Goal: Task Accomplishment & Management: Use online tool/utility

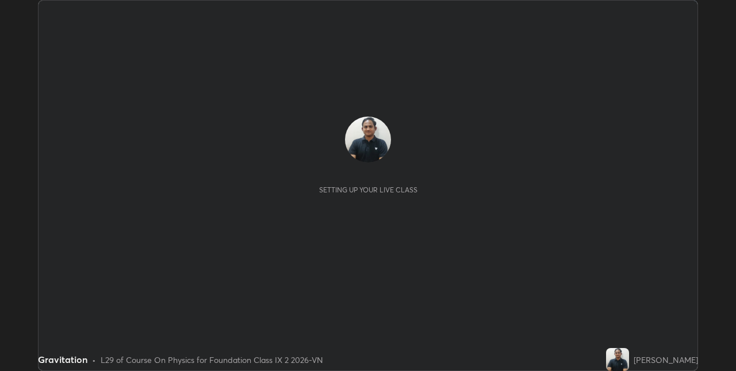
scroll to position [371, 735]
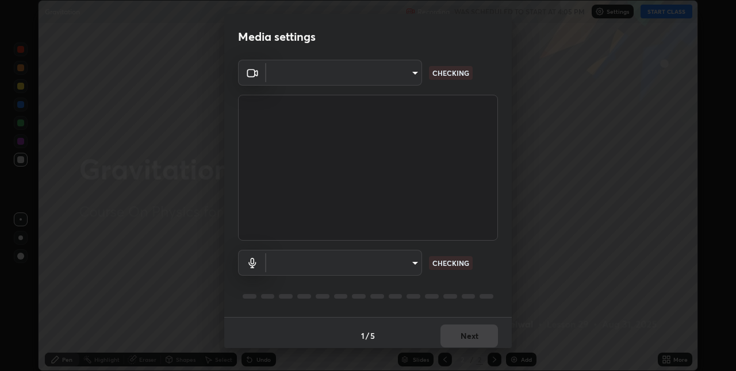
type input "e74ca63ae388f954bfaf6653c56e5440299f2e2585bfa252c10ec08d26b876d3"
type input "default"
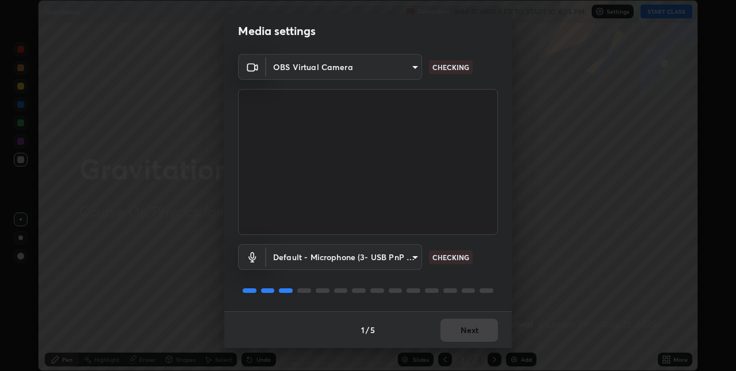
click at [456, 325] on div "1 / 5 Next" at bounding box center [367, 330] width 287 height 37
click at [463, 335] on button "Next" at bounding box center [468, 330] width 57 height 23
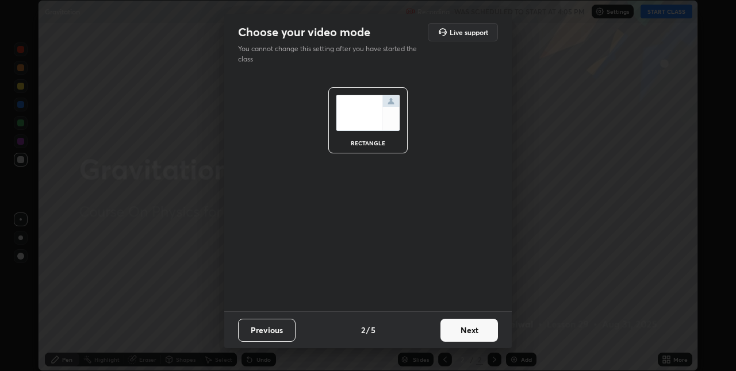
scroll to position [0, 0]
click at [462, 334] on button "Next" at bounding box center [468, 330] width 57 height 23
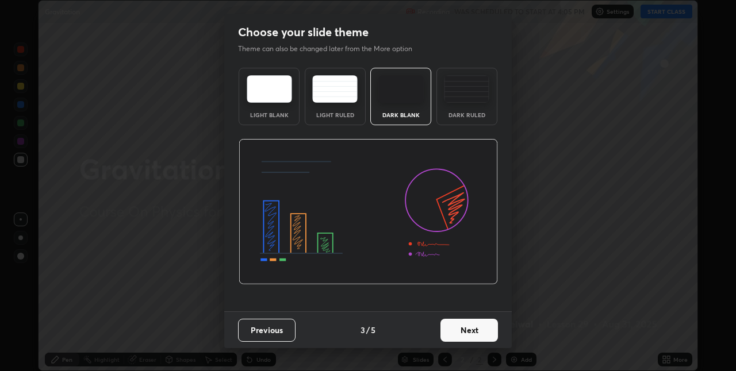
click at [462, 334] on button "Next" at bounding box center [468, 330] width 57 height 23
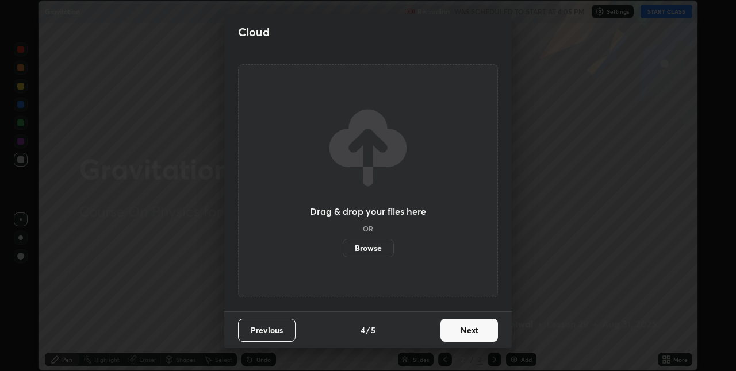
click at [458, 336] on button "Next" at bounding box center [468, 330] width 57 height 23
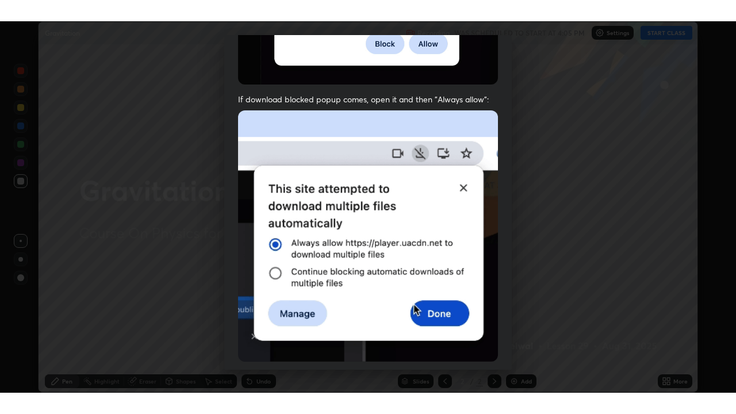
scroll to position [240, 0]
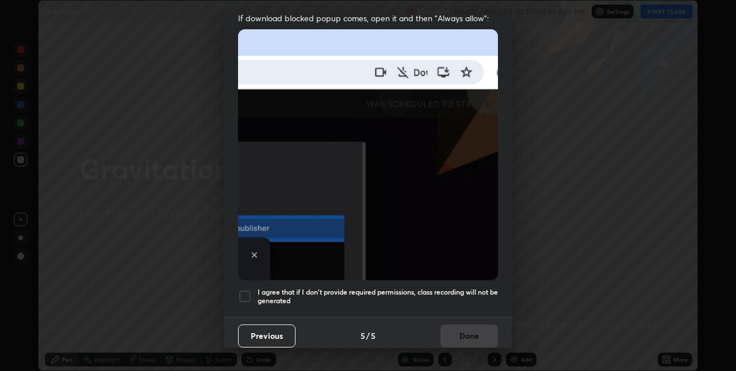
click at [280, 288] on h5 "I agree that if I don't provide required permissions, class recording will not …" at bounding box center [377, 297] width 240 height 18
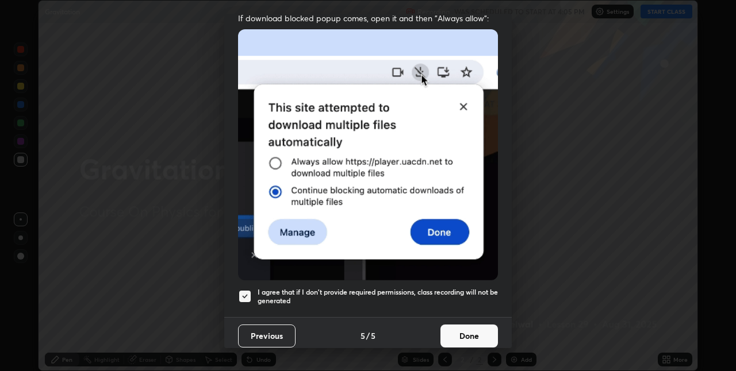
click at [405, 324] on div "Previous 5 / 5 Done" at bounding box center [367, 335] width 287 height 37
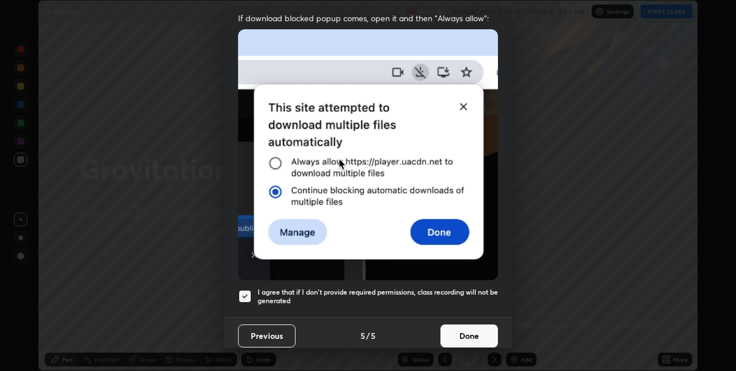
click at [448, 330] on button "Done" at bounding box center [468, 336] width 57 height 23
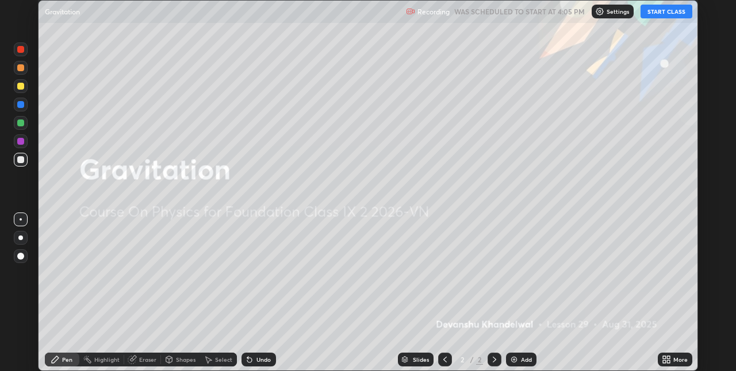
click at [264, 355] on div "Undo" at bounding box center [258, 360] width 34 height 14
click at [666, 360] on icon at bounding box center [666, 359] width 9 height 9
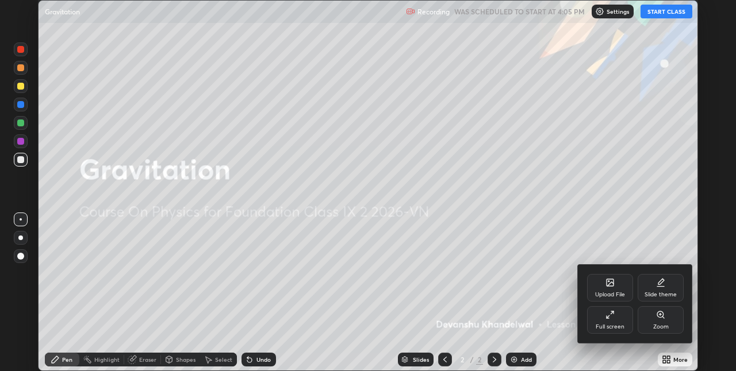
click at [612, 316] on icon at bounding box center [609, 314] width 9 height 9
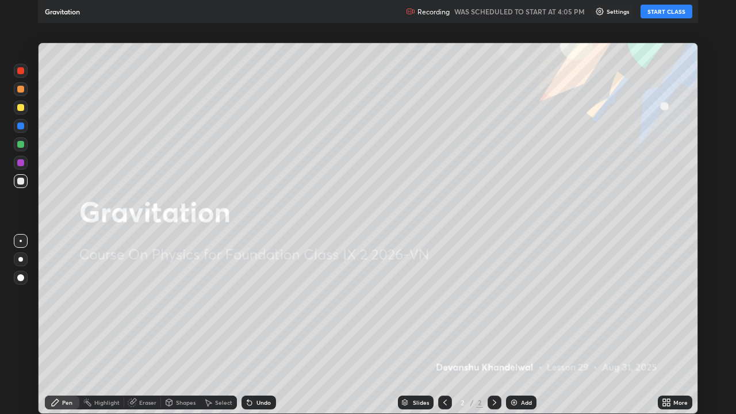
scroll to position [414, 736]
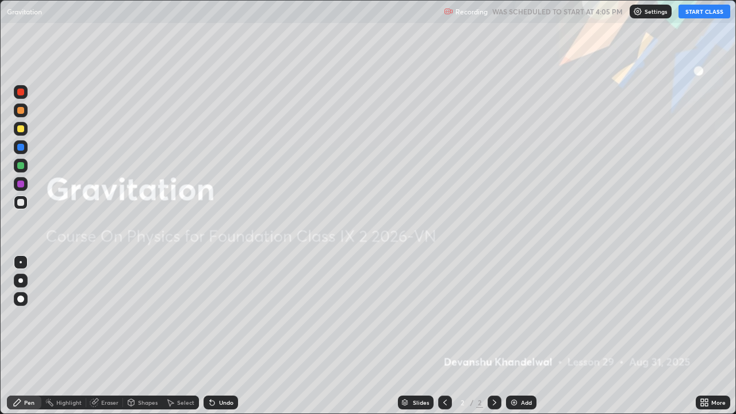
click at [514, 371] on img at bounding box center [513, 402] width 9 height 9
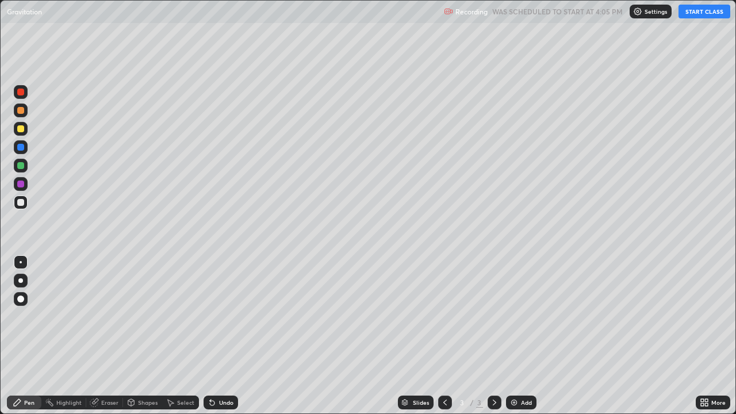
click at [689, 10] on button "START CLASS" at bounding box center [704, 12] width 52 height 14
click at [210, 371] on icon at bounding box center [212, 403] width 5 height 5
click at [99, 371] on div "Eraser" at bounding box center [104, 402] width 37 height 14
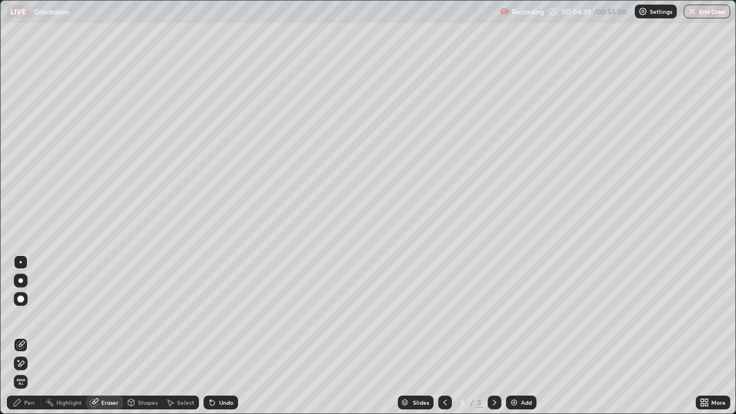
click at [26, 371] on div "Pen" at bounding box center [29, 402] width 10 height 6
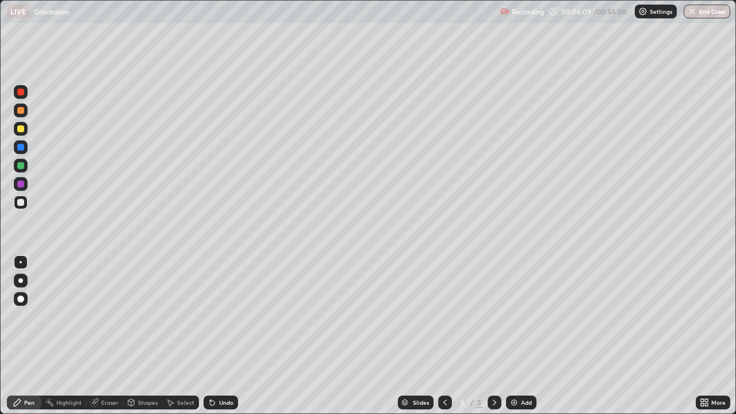
click at [143, 371] on div "Shapes" at bounding box center [148, 402] width 20 height 6
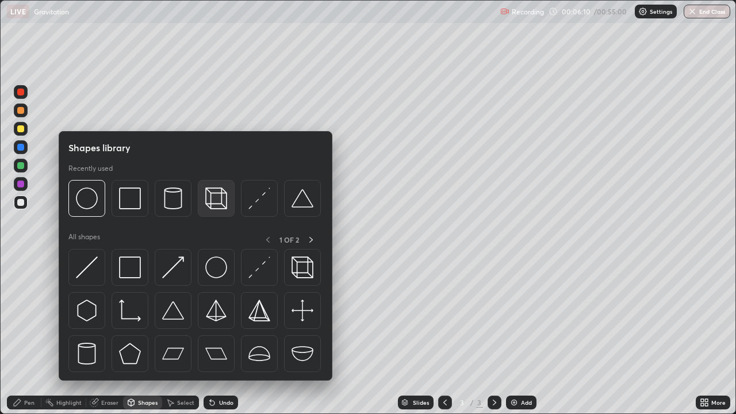
click at [209, 200] on img at bounding box center [216, 198] width 22 height 22
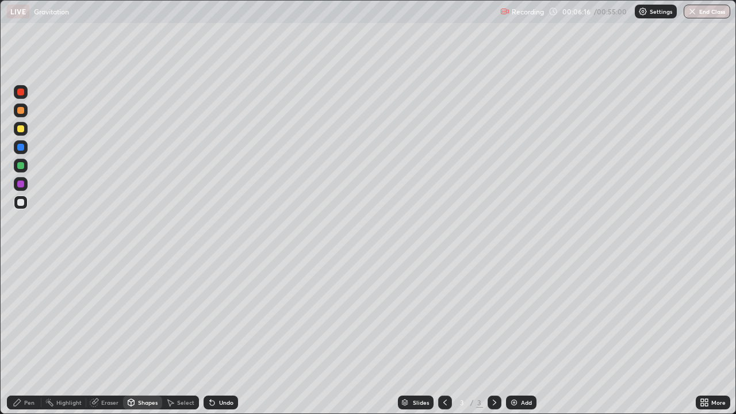
click at [211, 371] on div "Undo" at bounding box center [218, 402] width 39 height 23
click at [213, 371] on div "Undo" at bounding box center [220, 402] width 34 height 14
click at [24, 371] on div "Pen" at bounding box center [24, 402] width 34 height 14
click at [103, 371] on div "Eraser" at bounding box center [104, 402] width 37 height 14
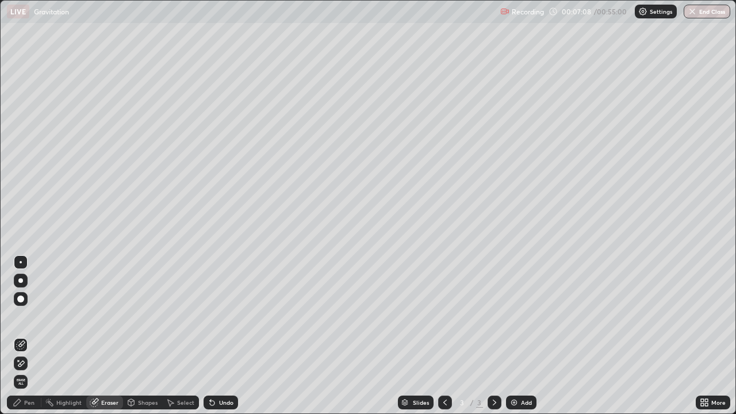
click at [22, 371] on div "Pen" at bounding box center [24, 402] width 34 height 14
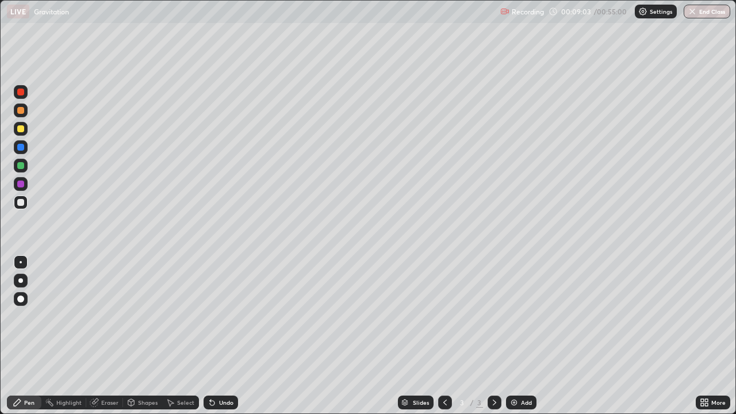
click at [134, 371] on icon at bounding box center [130, 402] width 9 height 9
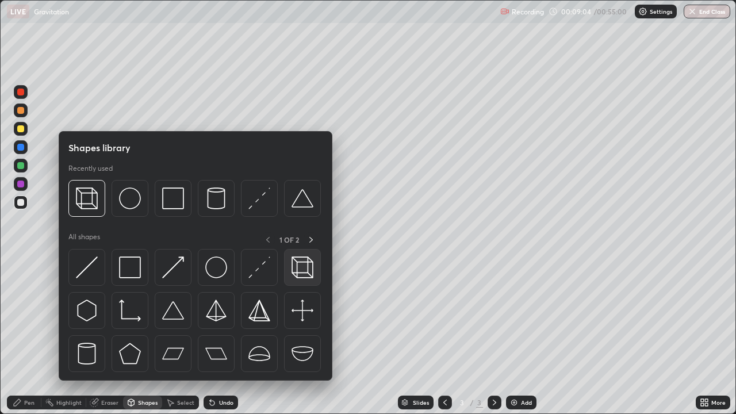
click at [291, 266] on div at bounding box center [302, 267] width 37 height 37
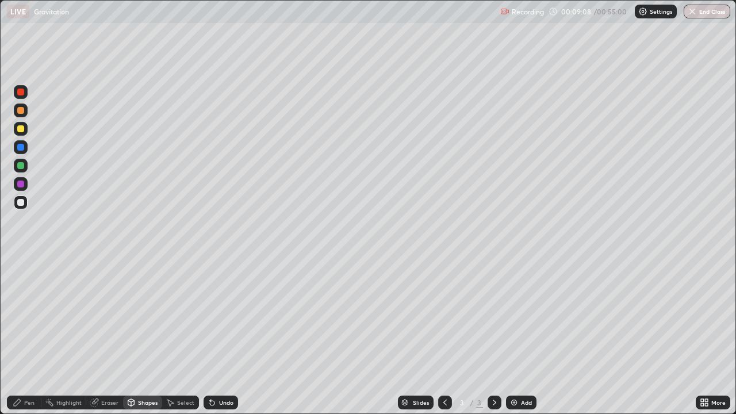
click at [19, 371] on icon at bounding box center [17, 402] width 9 height 9
click at [101, 371] on div "Eraser" at bounding box center [109, 402] width 17 height 6
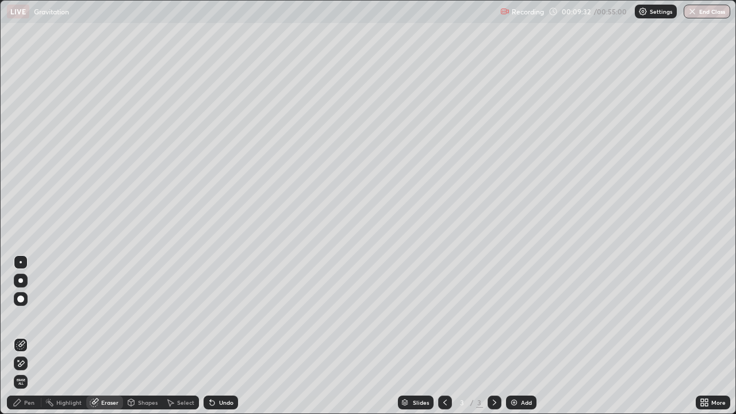
click at [18, 371] on div "Pen" at bounding box center [24, 402] width 34 height 14
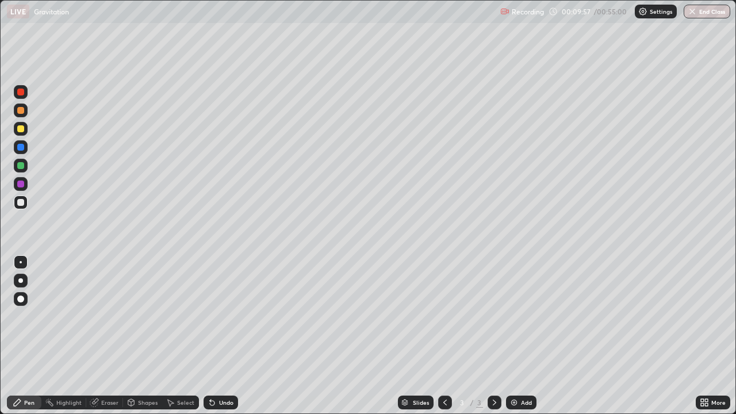
click at [512, 371] on img at bounding box center [513, 402] width 9 height 9
click at [103, 371] on div "Eraser" at bounding box center [109, 402] width 17 height 6
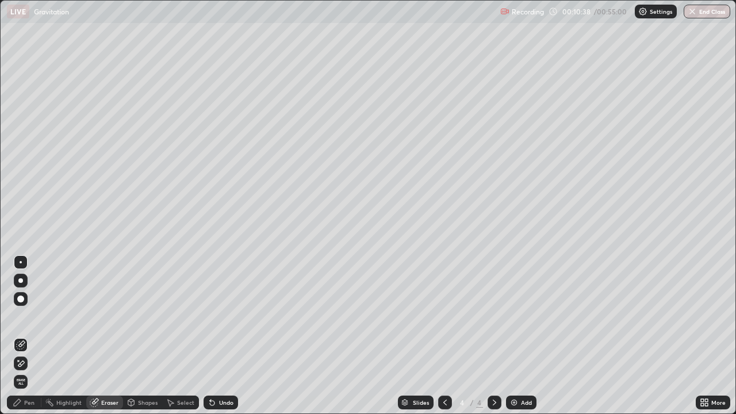
click at [17, 371] on icon at bounding box center [17, 402] width 7 height 7
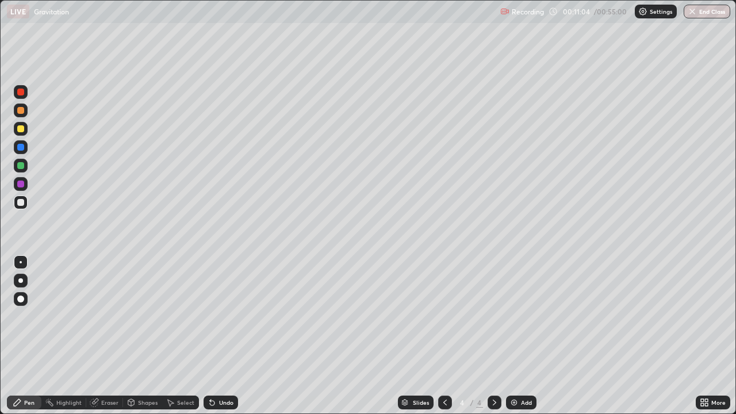
click at [442, 371] on icon at bounding box center [444, 402] width 9 height 9
click at [493, 371] on icon at bounding box center [494, 402] width 9 height 9
click at [440, 371] on icon at bounding box center [444, 402] width 9 height 9
click at [442, 371] on icon at bounding box center [444, 402] width 9 height 9
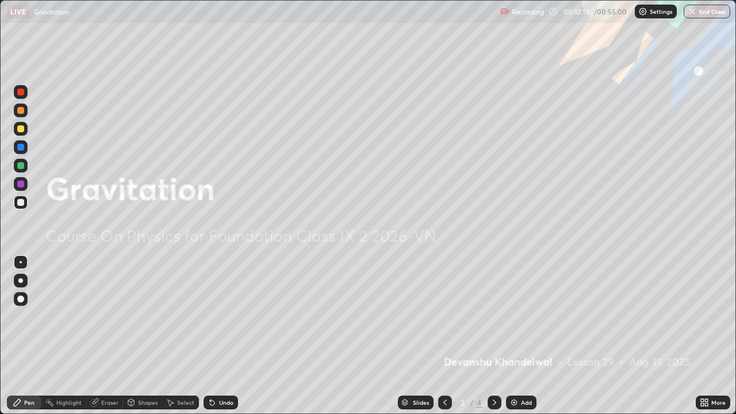
click at [478, 371] on div "4" at bounding box center [479, 402] width 7 height 10
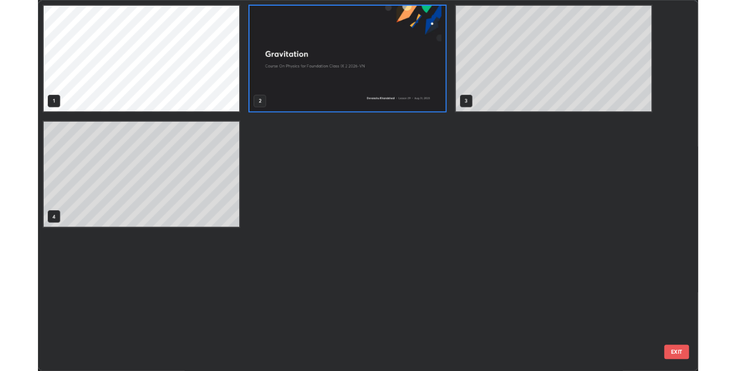
scroll to position [409, 729]
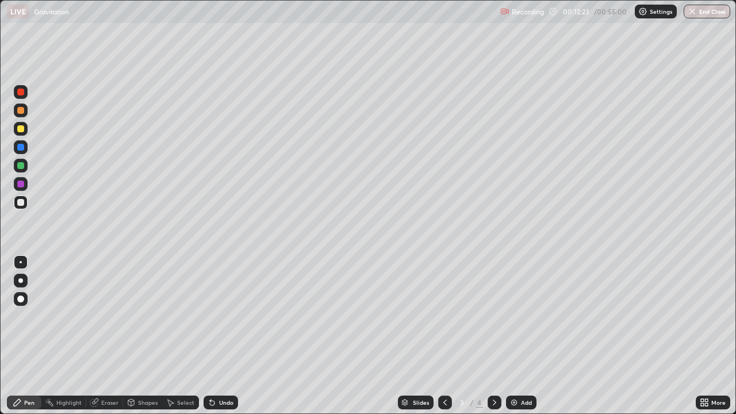
click at [210, 371] on icon at bounding box center [212, 403] width 5 height 5
click at [218, 371] on div "Undo" at bounding box center [220, 402] width 34 height 14
click at [217, 371] on div "Undo" at bounding box center [220, 402] width 34 height 14
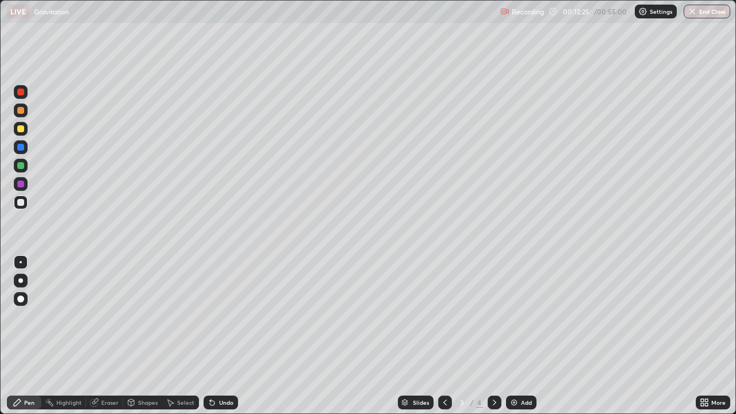
click at [216, 371] on div "Undo" at bounding box center [220, 402] width 34 height 14
click at [21, 91] on div at bounding box center [20, 92] width 7 height 7
click at [490, 371] on icon at bounding box center [494, 402] width 9 height 9
click at [20, 203] on div at bounding box center [20, 202] width 7 height 7
click at [442, 371] on div at bounding box center [445, 402] width 14 height 14
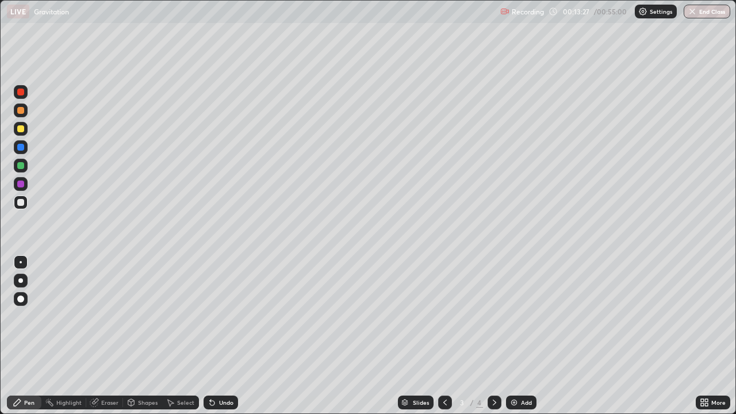
click at [221, 371] on div "Undo" at bounding box center [220, 402] width 34 height 14
click at [222, 371] on div "Undo" at bounding box center [220, 402] width 34 height 14
click at [224, 371] on div "Undo" at bounding box center [220, 402] width 34 height 14
click at [225, 371] on div "Undo" at bounding box center [226, 402] width 14 height 6
click at [225, 371] on div "Undo" at bounding box center [220, 402] width 34 height 14
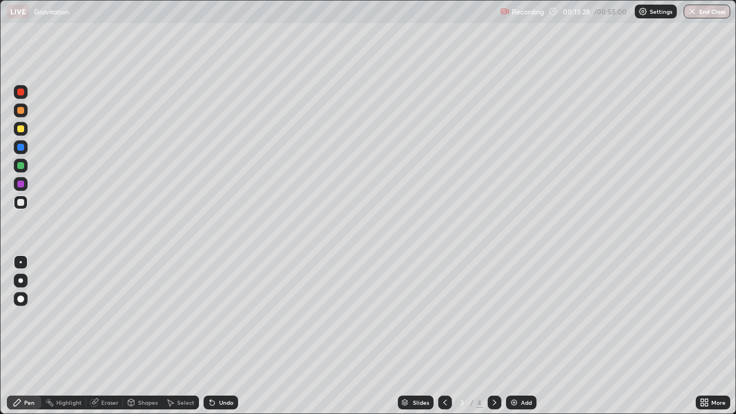
click at [226, 371] on div "Undo" at bounding box center [220, 402] width 34 height 14
click at [225, 371] on div "Undo" at bounding box center [220, 402] width 34 height 14
click at [224, 371] on div "Undo" at bounding box center [220, 402] width 34 height 14
click at [218, 371] on div "Undo" at bounding box center [220, 402] width 34 height 14
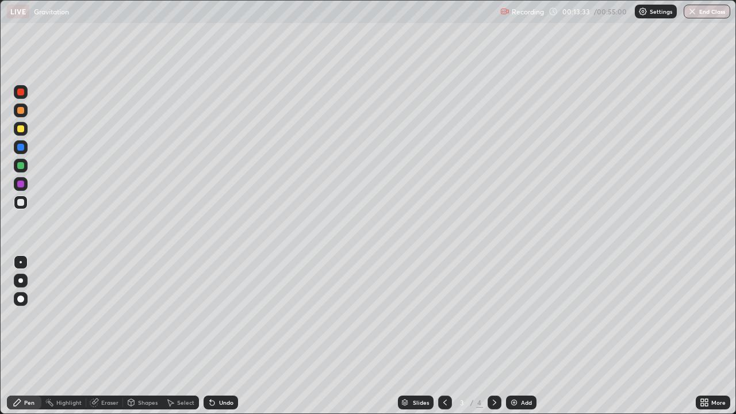
click at [215, 371] on div "Undo" at bounding box center [220, 402] width 34 height 14
click at [210, 371] on icon at bounding box center [210, 399] width 1 height 1
click at [217, 371] on div "Undo" at bounding box center [220, 402] width 34 height 14
click at [489, 371] on div at bounding box center [494, 402] width 14 height 14
click at [444, 371] on icon at bounding box center [444, 402] width 3 height 6
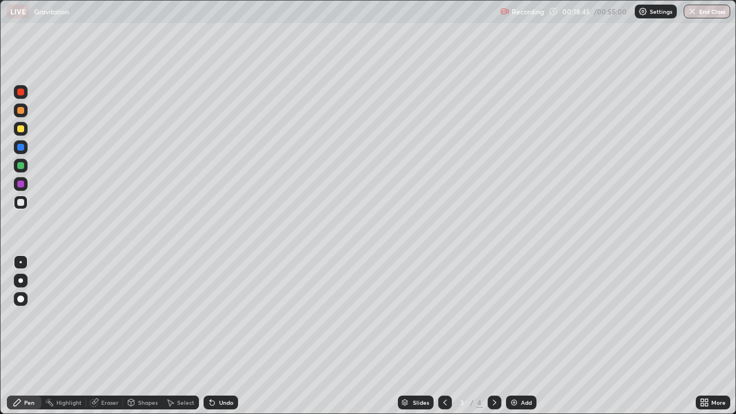
click at [439, 371] on div at bounding box center [445, 402] width 14 height 14
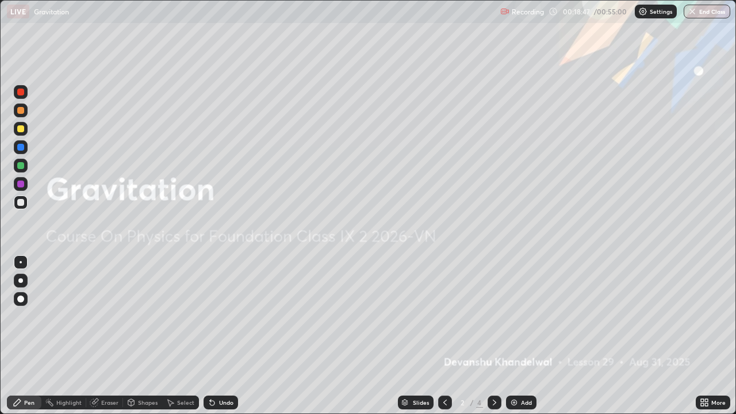
click at [493, 371] on icon at bounding box center [494, 402] width 9 height 9
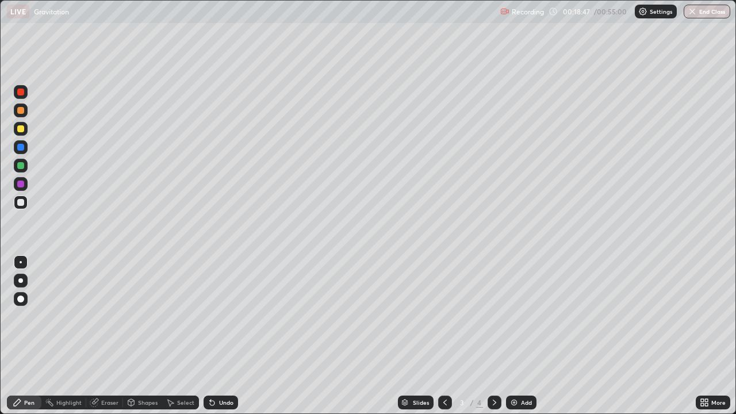
click at [491, 371] on icon at bounding box center [494, 402] width 9 height 9
click at [439, 371] on div at bounding box center [445, 402] width 14 height 14
click at [21, 145] on div at bounding box center [20, 147] width 7 height 7
click at [78, 371] on div "Highlight" at bounding box center [68, 402] width 25 height 6
click at [22, 364] on icon at bounding box center [20, 363] width 9 height 9
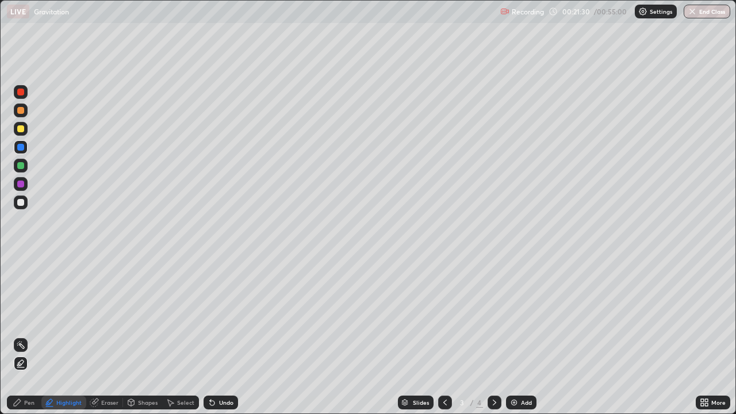
click at [16, 371] on icon at bounding box center [17, 402] width 9 height 9
click at [21, 203] on div at bounding box center [20, 202] width 7 height 7
click at [490, 371] on icon at bounding box center [494, 402] width 9 height 9
click at [442, 371] on icon at bounding box center [444, 402] width 9 height 9
click at [491, 371] on div at bounding box center [494, 402] width 14 height 14
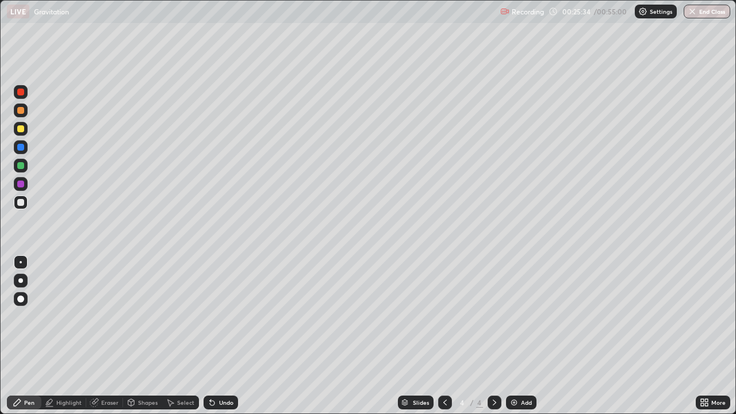
click at [443, 371] on icon at bounding box center [444, 402] width 9 height 9
click at [515, 371] on img at bounding box center [513, 402] width 9 height 9
click at [210, 371] on icon at bounding box center [210, 399] width 1 height 1
click at [214, 371] on icon at bounding box center [211, 402] width 9 height 9
click at [444, 371] on icon at bounding box center [444, 402] width 9 height 9
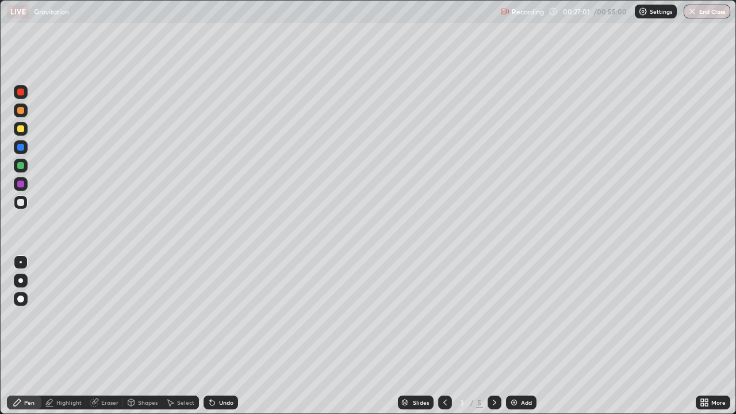
click at [494, 371] on icon at bounding box center [494, 402] width 3 height 6
click at [138, 371] on div "Shapes" at bounding box center [148, 402] width 20 height 6
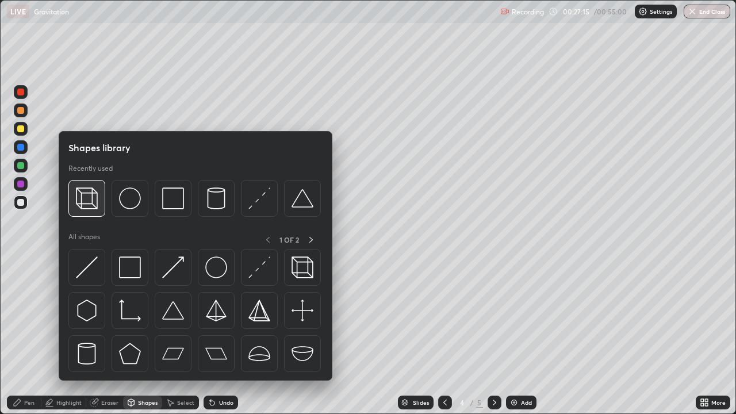
click at [86, 202] on img at bounding box center [87, 198] width 22 height 22
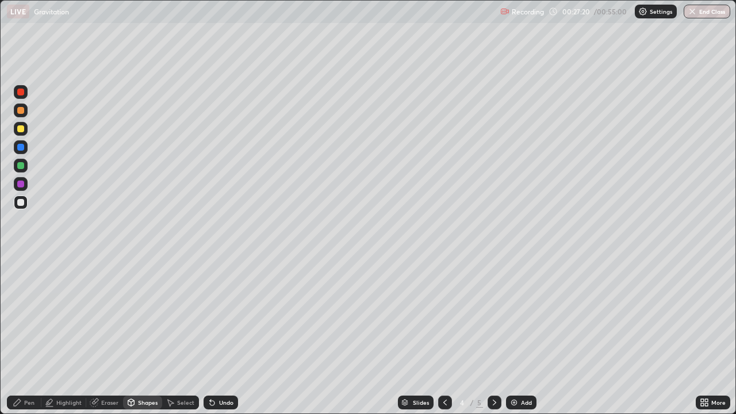
click at [19, 371] on div "Pen" at bounding box center [24, 402] width 34 height 14
click at [22, 165] on div at bounding box center [20, 165] width 7 height 7
click at [210, 371] on div "Undo" at bounding box center [220, 402] width 34 height 14
click at [213, 371] on div "Undo" at bounding box center [220, 402] width 34 height 14
click at [209, 371] on div "Undo" at bounding box center [220, 402] width 34 height 14
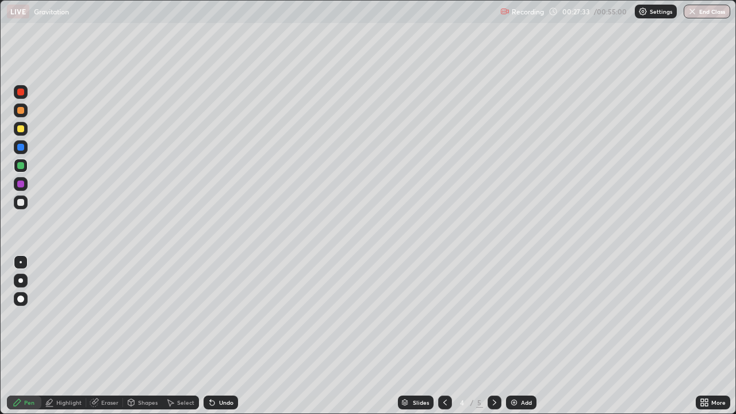
click at [17, 199] on div at bounding box center [21, 202] width 14 height 14
click at [21, 163] on div at bounding box center [20, 165] width 7 height 7
click at [332, 371] on div "Slides 4 / 5 Add" at bounding box center [466, 402] width 457 height 23
click at [327, 371] on div "Slides 4 / 5 Add" at bounding box center [466, 402] width 457 height 23
click at [21, 202] on div at bounding box center [20, 202] width 7 height 7
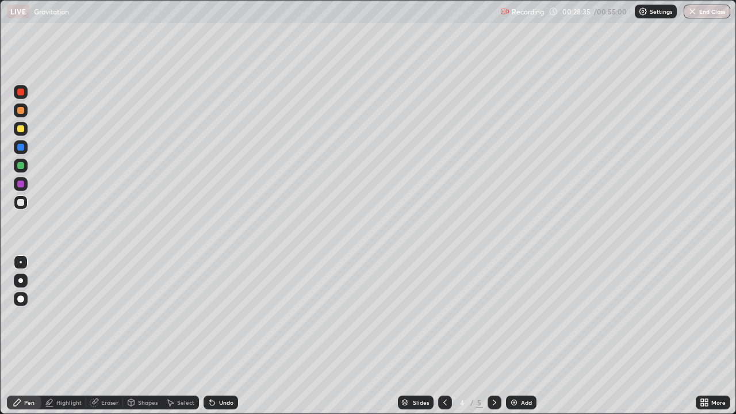
click at [438, 371] on div at bounding box center [445, 402] width 14 height 14
click at [488, 371] on div at bounding box center [494, 402] width 14 height 14
click at [440, 371] on icon at bounding box center [444, 402] width 9 height 9
click at [493, 371] on icon at bounding box center [494, 402] width 9 height 9
click at [514, 371] on img at bounding box center [513, 402] width 9 height 9
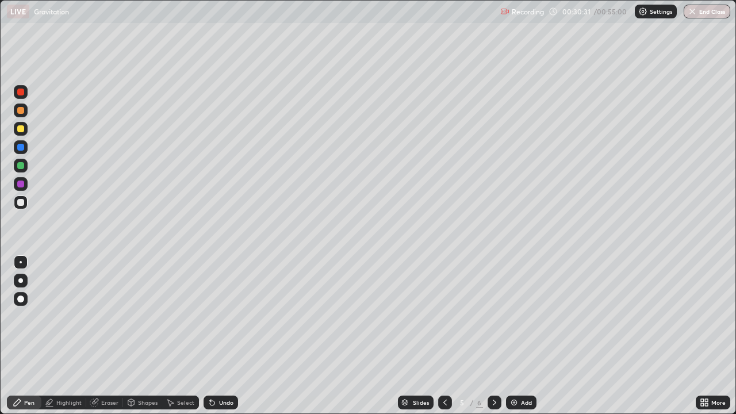
click at [495, 371] on icon at bounding box center [494, 402] width 3 height 6
click at [442, 371] on icon at bounding box center [444, 402] width 9 height 9
click at [489, 371] on div at bounding box center [494, 402] width 14 height 14
click at [513, 371] on img at bounding box center [513, 402] width 9 height 9
click at [210, 371] on icon at bounding box center [210, 399] width 1 height 1
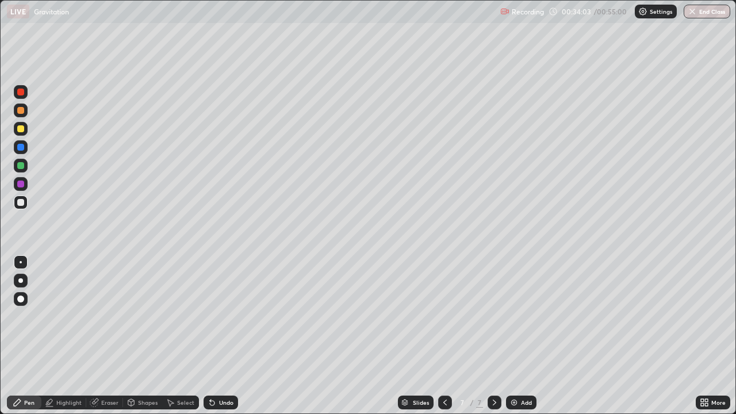
click at [210, 371] on icon at bounding box center [212, 403] width 5 height 5
click at [220, 371] on div "Undo" at bounding box center [226, 402] width 14 height 6
click at [108, 371] on div "Eraser" at bounding box center [109, 402] width 17 height 6
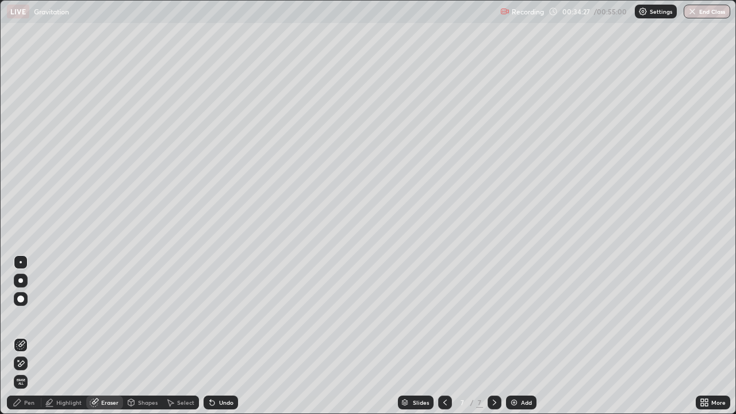
click at [20, 371] on icon at bounding box center [17, 402] width 9 height 9
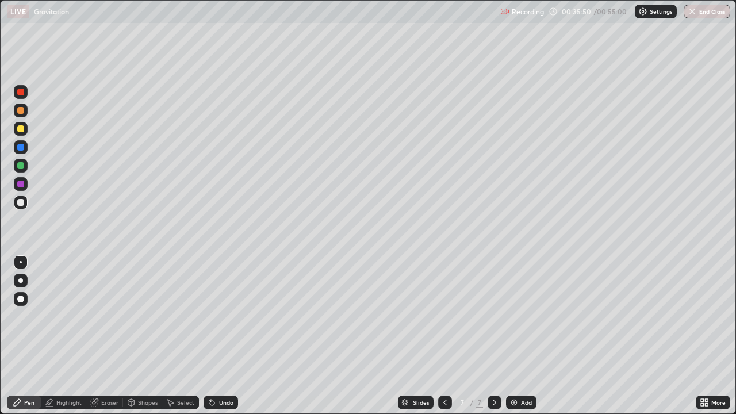
click at [171, 371] on icon at bounding box center [170, 402] width 9 height 9
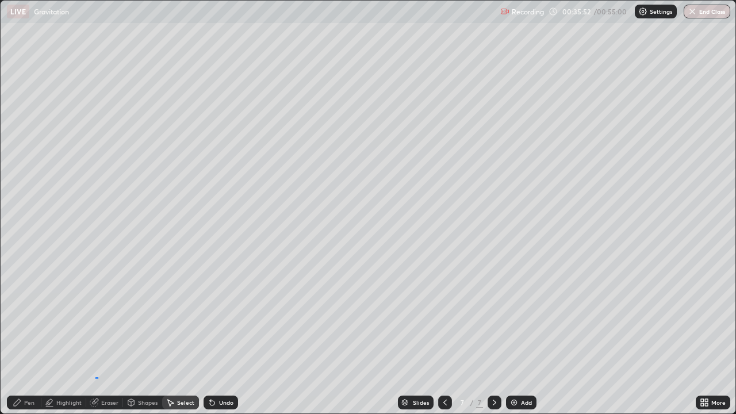
click at [95, 371] on div "0 ° Undo Copy Duplicate Duplicate to new slide Delete" at bounding box center [368, 207] width 734 height 413
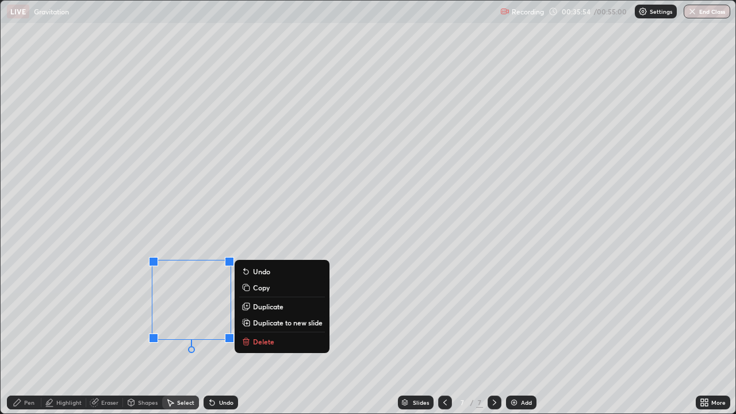
click at [93, 339] on div "0 ° Undo Copy Duplicate Duplicate to new slide Delete" at bounding box center [368, 207] width 734 height 413
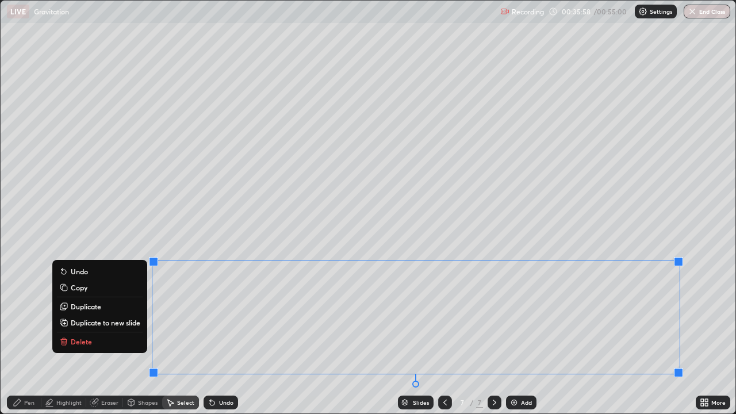
click at [104, 319] on p "Duplicate to new slide" at bounding box center [106, 322] width 70 height 9
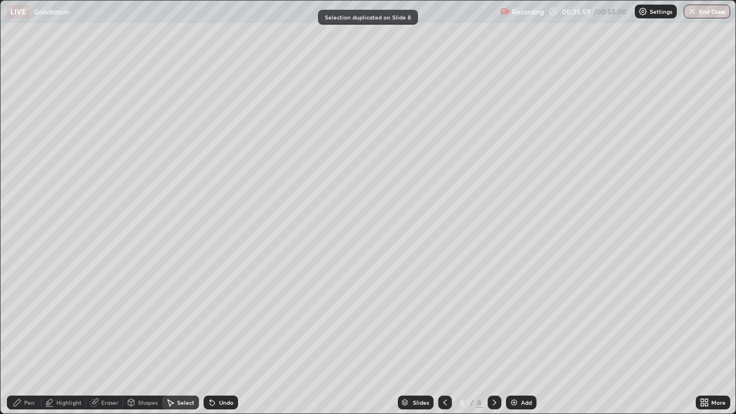
click at [25, 371] on div "Pen" at bounding box center [29, 402] width 10 height 6
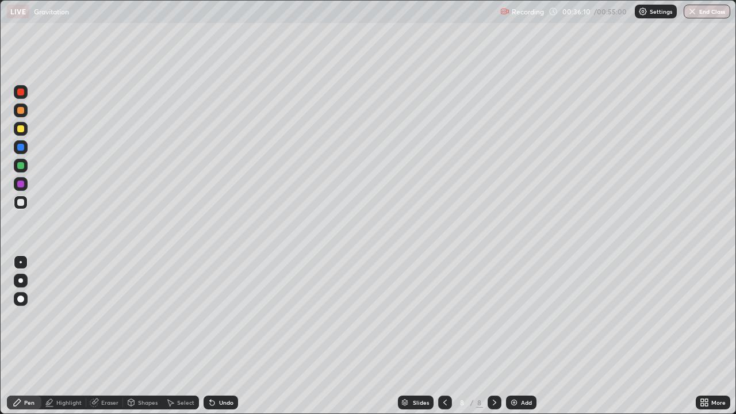
click at [180, 371] on div "Select" at bounding box center [185, 402] width 17 height 6
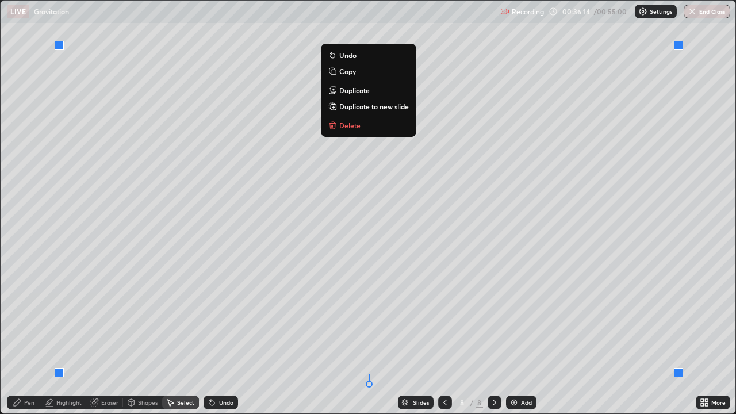
click at [32, 270] on div "Erase all" at bounding box center [21, 207] width 28 height 368
click at [13, 371] on div "Erase all" at bounding box center [21, 207] width 28 height 368
click at [25, 371] on div "Pen" at bounding box center [29, 402] width 10 height 6
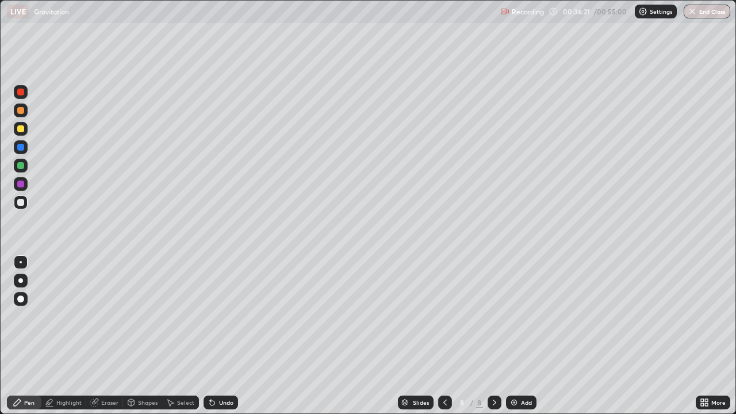
click at [111, 371] on div "Eraser" at bounding box center [104, 402] width 37 height 14
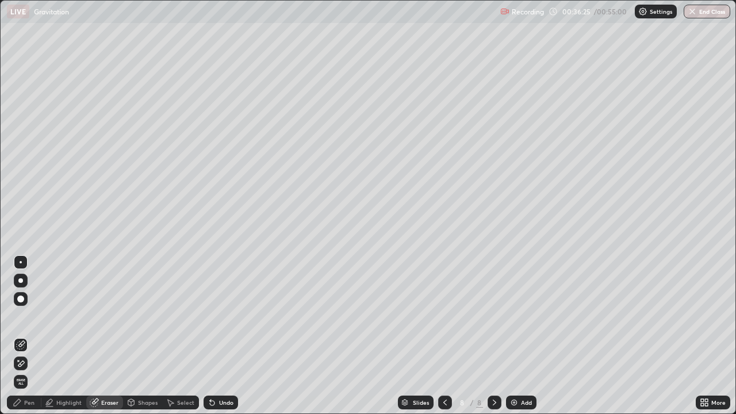
click at [169, 371] on icon at bounding box center [170, 402] width 9 height 9
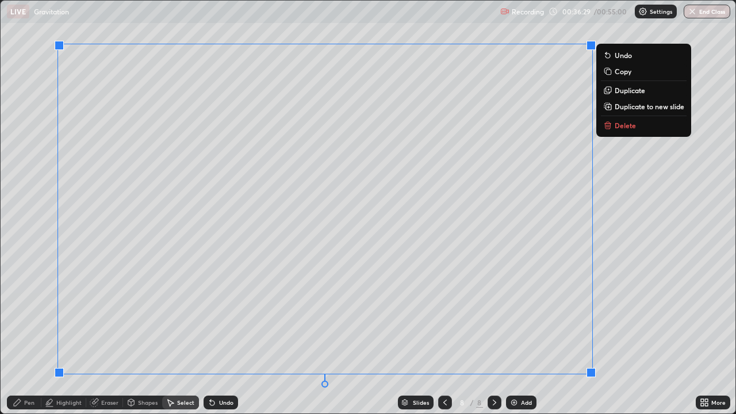
click at [44, 320] on div "0 ° Undo Copy Duplicate Duplicate to new slide Delete" at bounding box center [368, 207] width 734 height 413
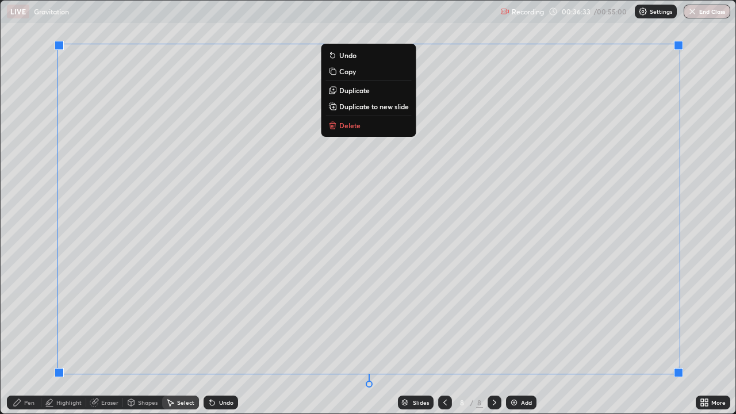
click at [28, 304] on div "Erase all" at bounding box center [21, 207] width 28 height 368
click at [17, 366] on div "Erase all" at bounding box center [21, 207] width 28 height 368
click at [25, 371] on div "Pen" at bounding box center [29, 402] width 10 height 6
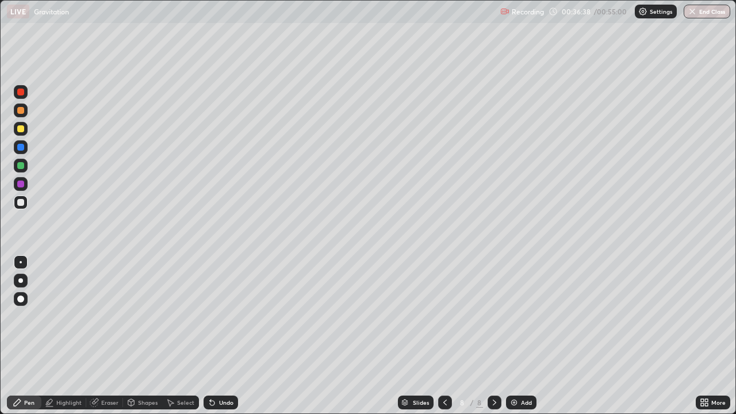
click at [213, 371] on icon at bounding box center [211, 402] width 9 height 9
click at [174, 371] on icon at bounding box center [170, 402] width 9 height 9
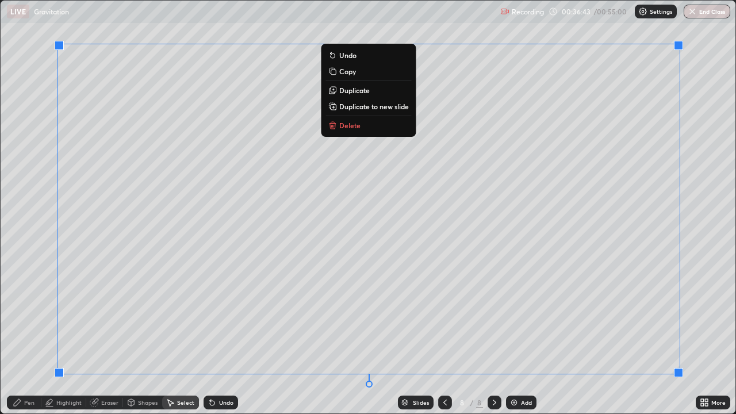
click at [26, 265] on div "Erase all" at bounding box center [21, 207] width 28 height 368
click at [16, 371] on div "Pen" at bounding box center [24, 402] width 34 height 14
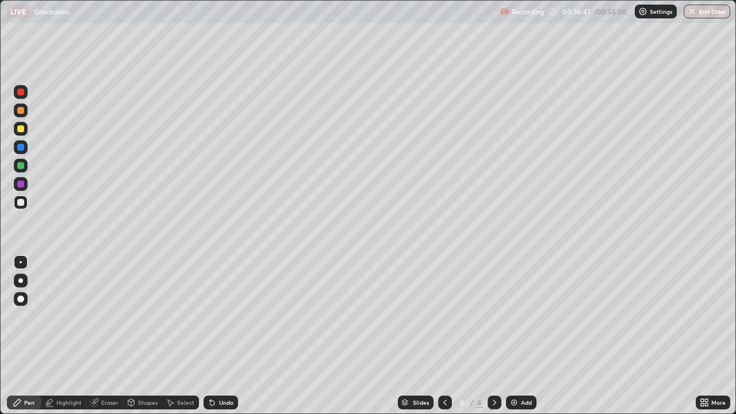
click at [102, 371] on div "Eraser" at bounding box center [109, 402] width 17 height 6
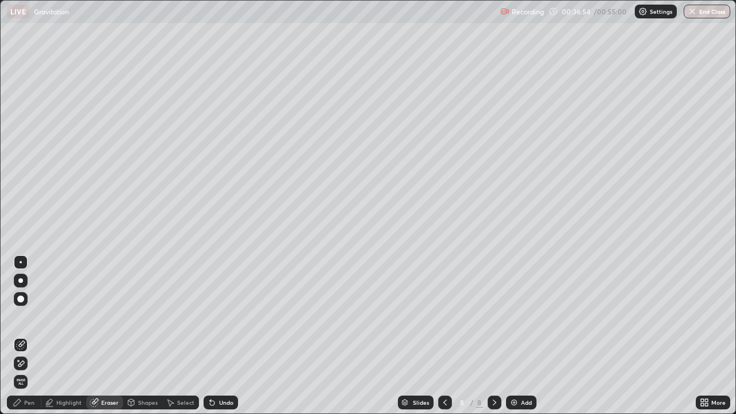
click at [172, 371] on icon at bounding box center [170, 402] width 9 height 9
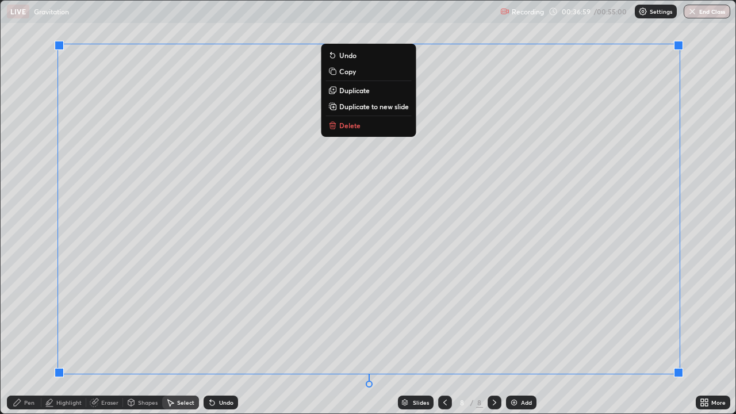
click at [342, 92] on p "Duplicate" at bounding box center [354, 90] width 30 height 9
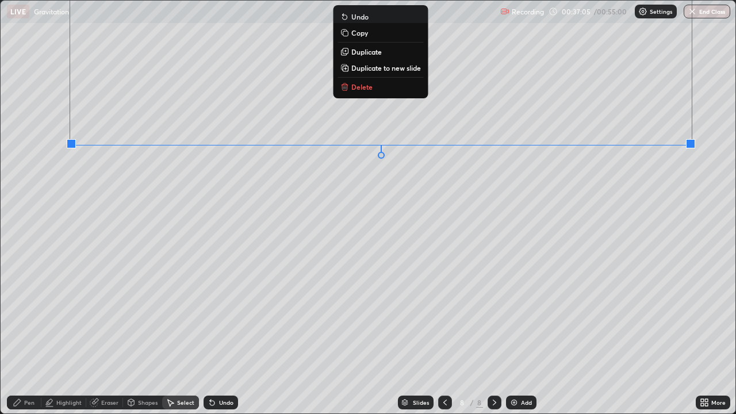
click at [70, 205] on div "0 ° Undo Copy Duplicate Duplicate to new slide Delete" at bounding box center [368, 207] width 734 height 413
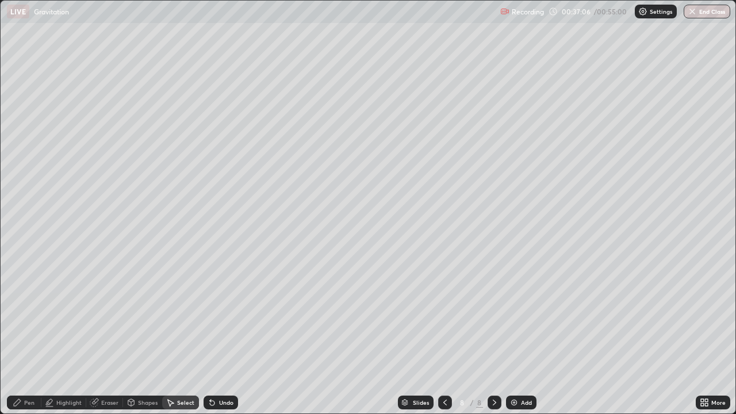
click at [20, 371] on div "Pen" at bounding box center [24, 402] width 34 height 14
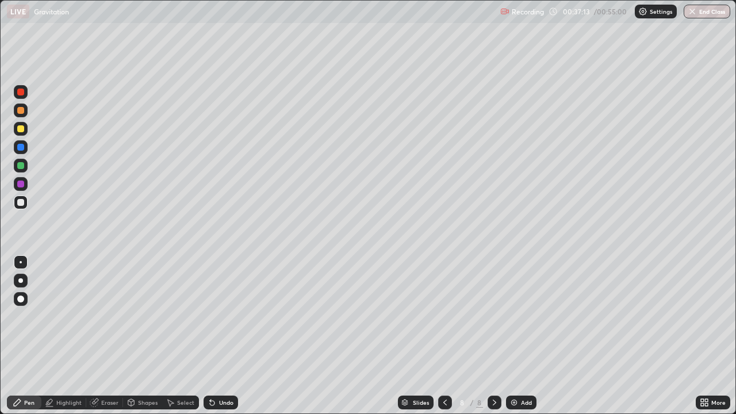
click at [101, 371] on div "Eraser" at bounding box center [109, 402] width 17 height 6
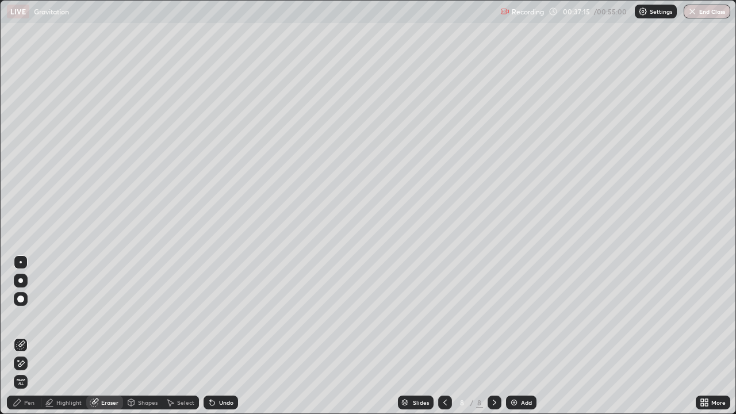
click at [29, 371] on div "Pen" at bounding box center [29, 402] width 10 height 6
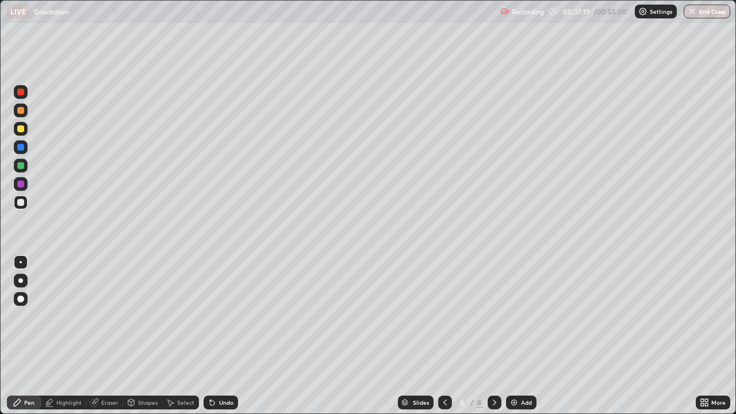
click at [110, 371] on div "Eraser" at bounding box center [109, 402] width 17 height 6
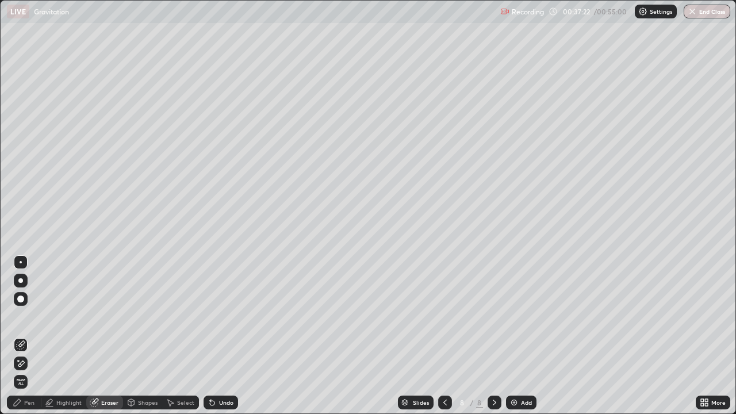
click at [17, 371] on icon at bounding box center [17, 402] width 9 height 9
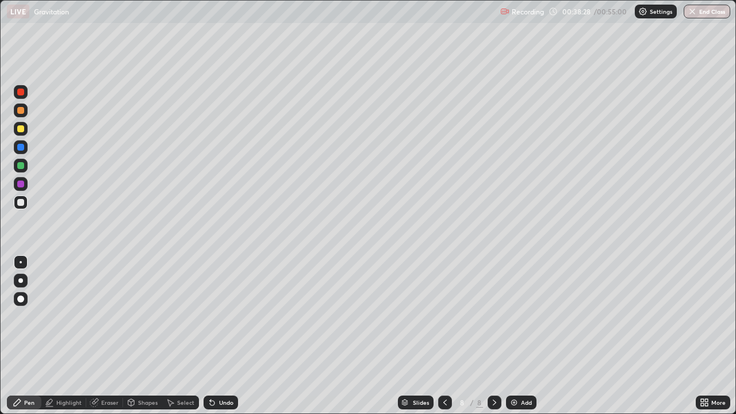
click at [517, 371] on img at bounding box center [513, 402] width 9 height 9
click at [440, 371] on icon at bounding box center [444, 402] width 9 height 9
click at [696, 13] on button "End Class" at bounding box center [706, 12] width 47 height 14
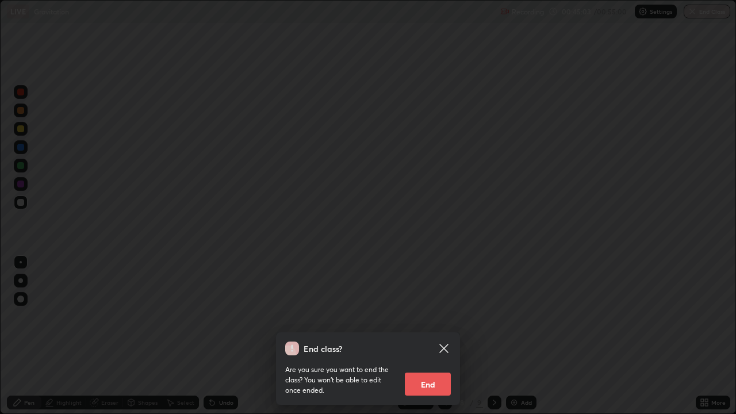
click at [420, 371] on button "End" at bounding box center [428, 383] width 46 height 23
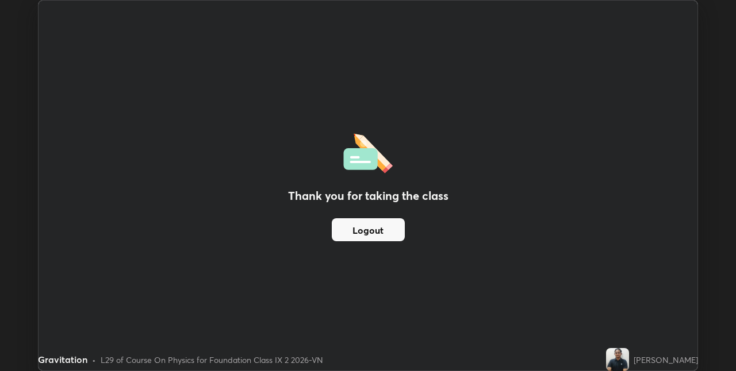
scroll to position [57101, 56737]
